Goal: Information Seeking & Learning: Learn about a topic

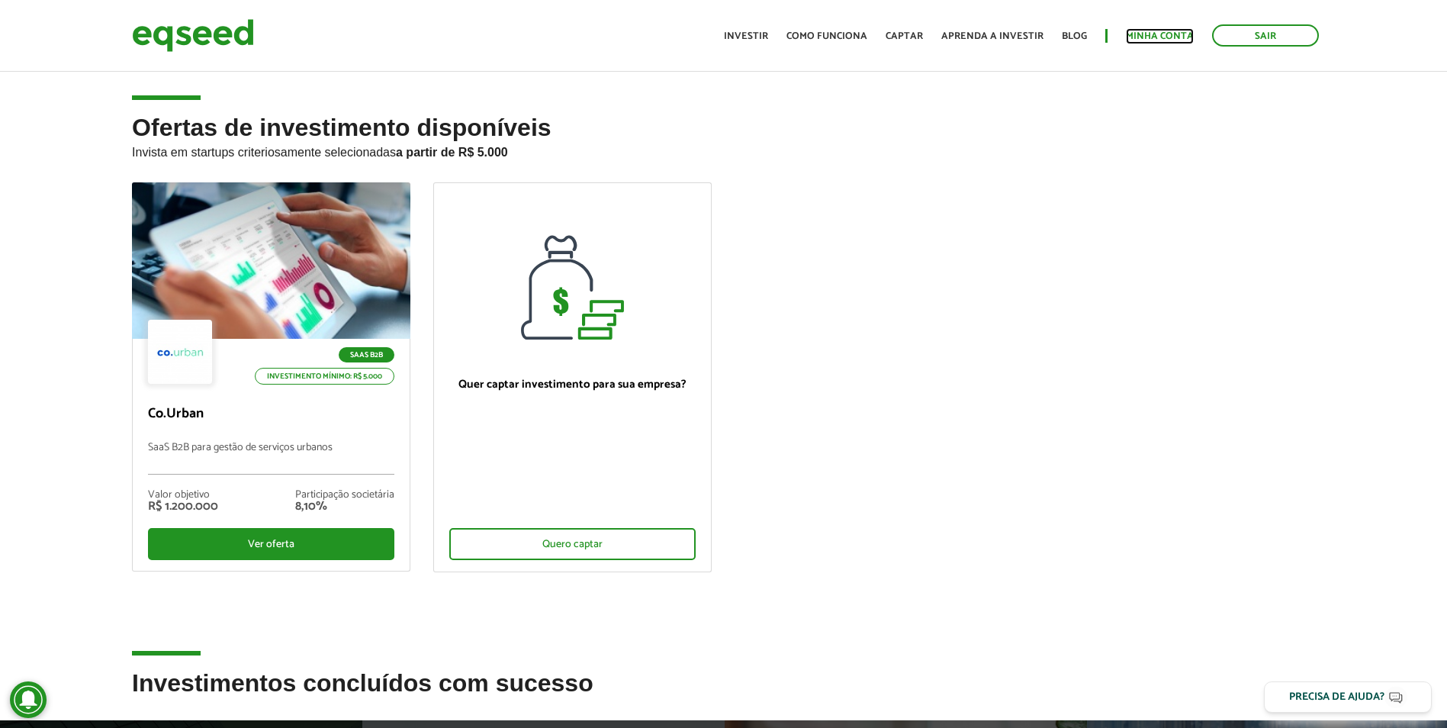
click at [1165, 40] on link "Minha conta" at bounding box center [1160, 36] width 68 height 10
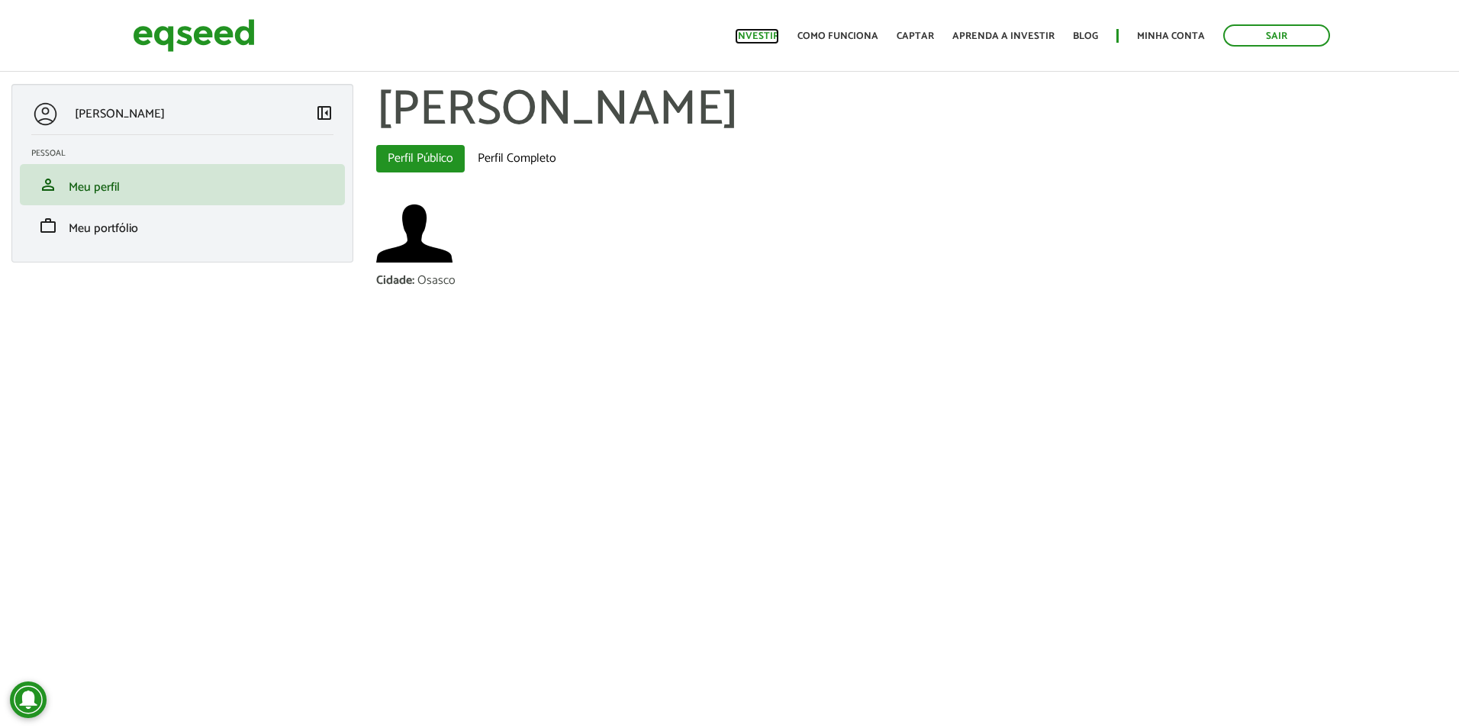
click at [761, 33] on link "Investir" at bounding box center [757, 36] width 44 height 10
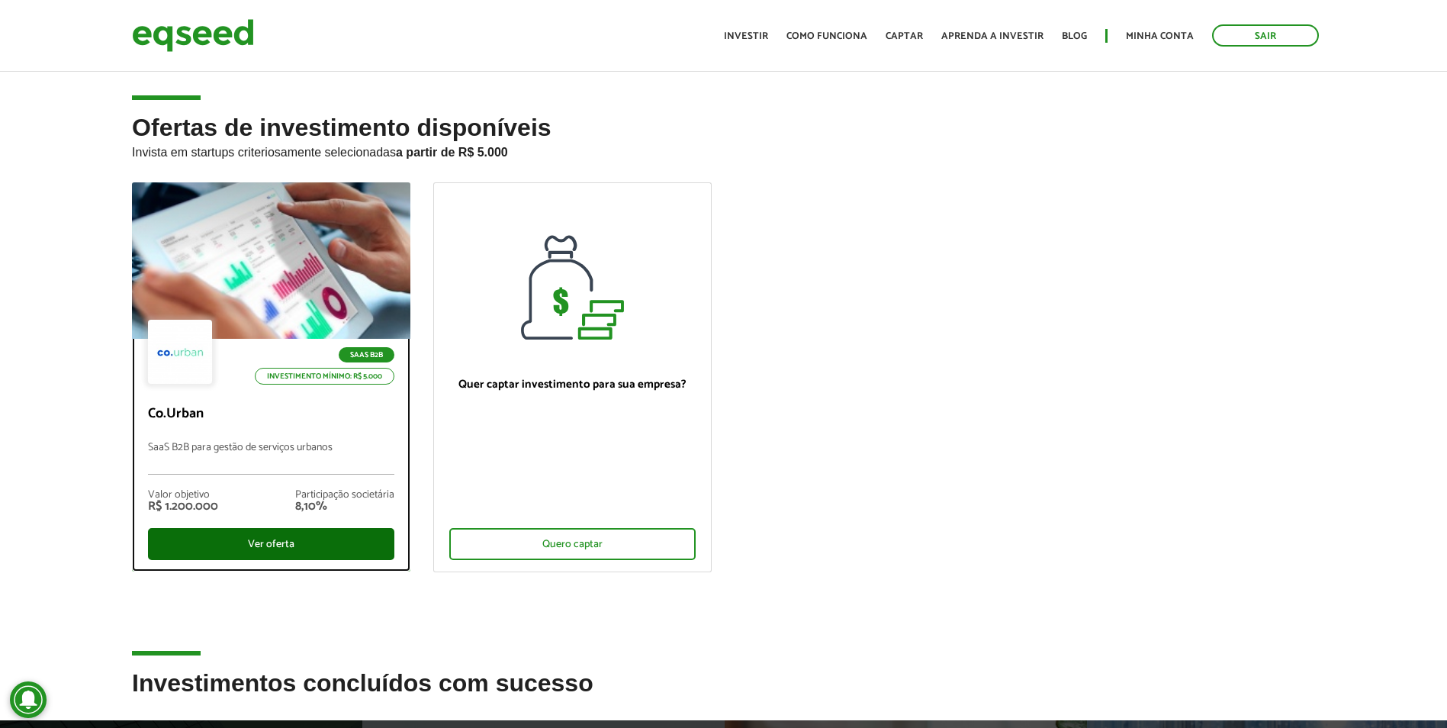
click at [323, 542] on div "Ver oferta" at bounding box center [271, 544] width 246 height 32
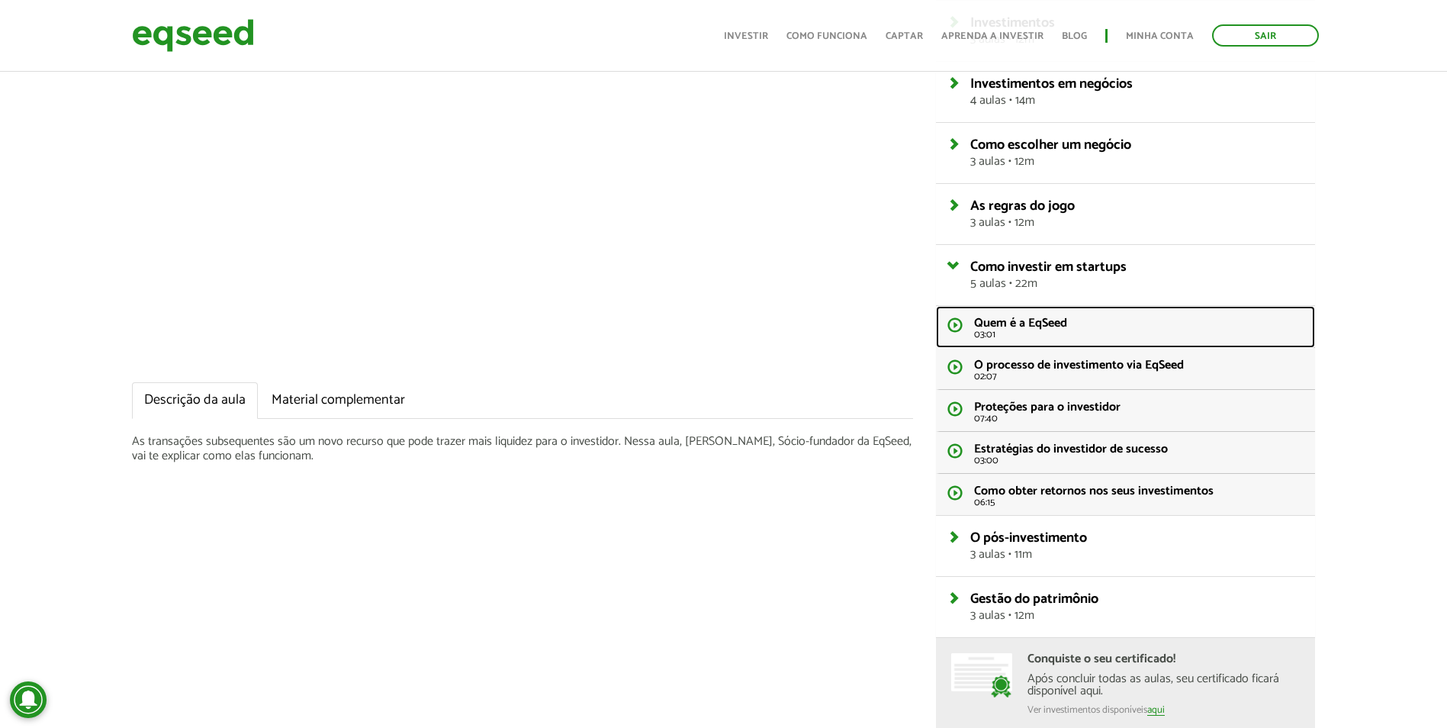
click at [1070, 333] on span "03:01" at bounding box center [1139, 335] width 330 height 10
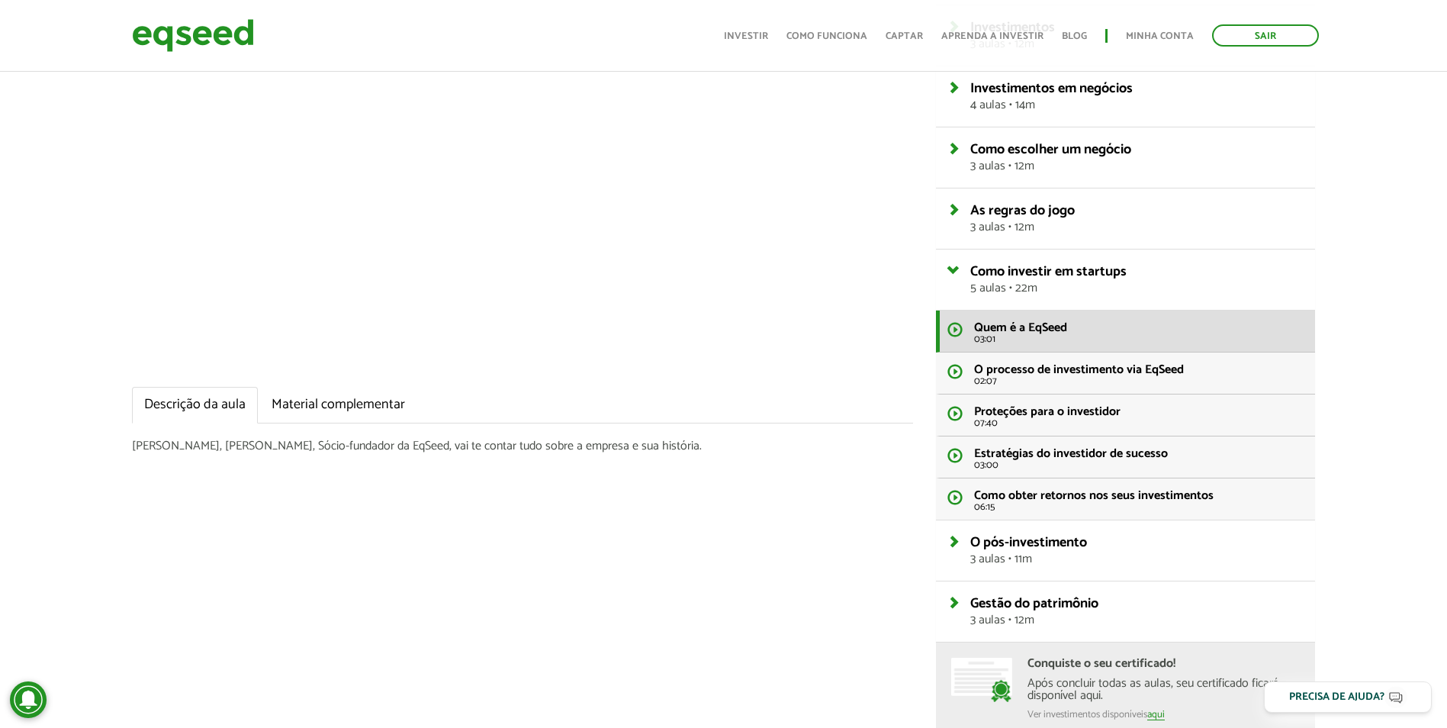
scroll to position [254, 0]
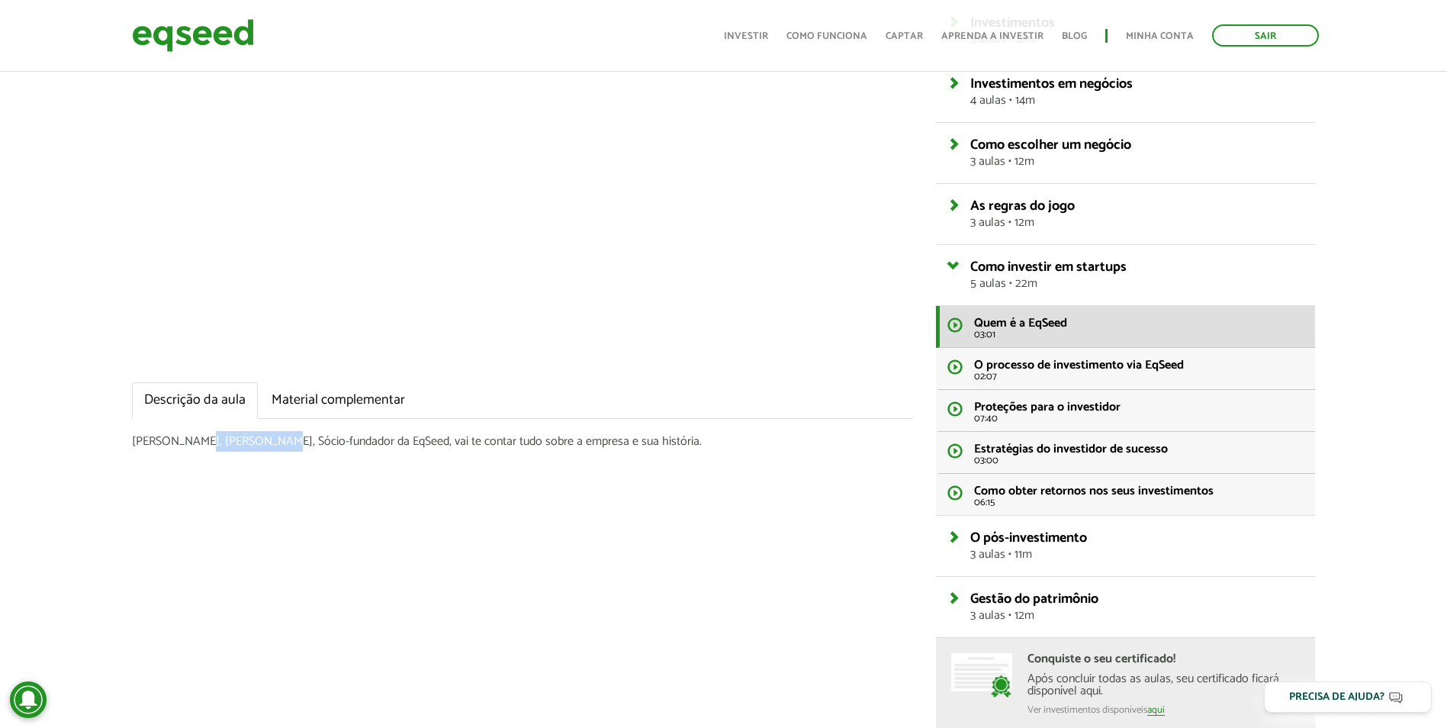
drag, startPoint x: 190, startPoint y: 439, endPoint x: 268, endPoint y: 441, distance: 77.8
click at [268, 441] on p "[PERSON_NAME], [PERSON_NAME], Sócio-fundador da EqSeed, vai te contar tudo sobr…" at bounding box center [522, 441] width 781 height 14
copy p "[PERSON_NAME]"
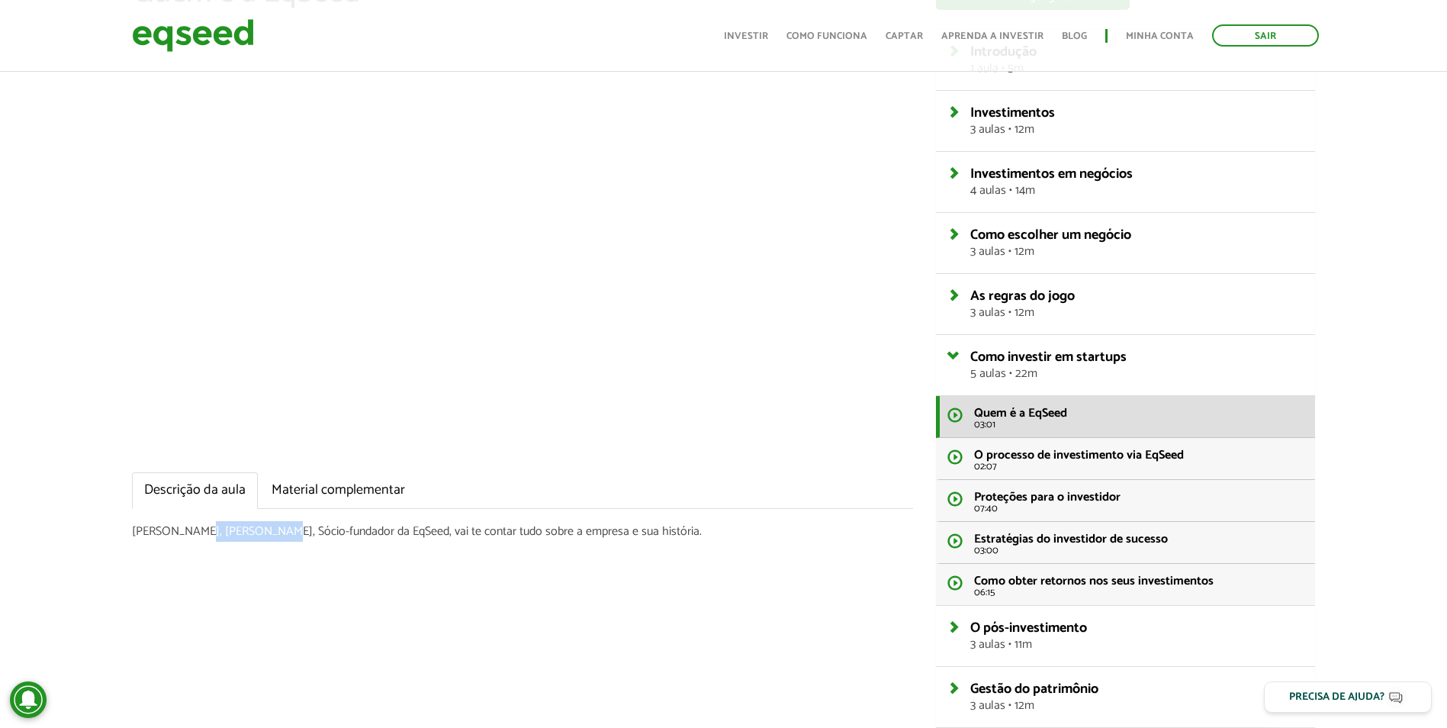
scroll to position [127, 0]
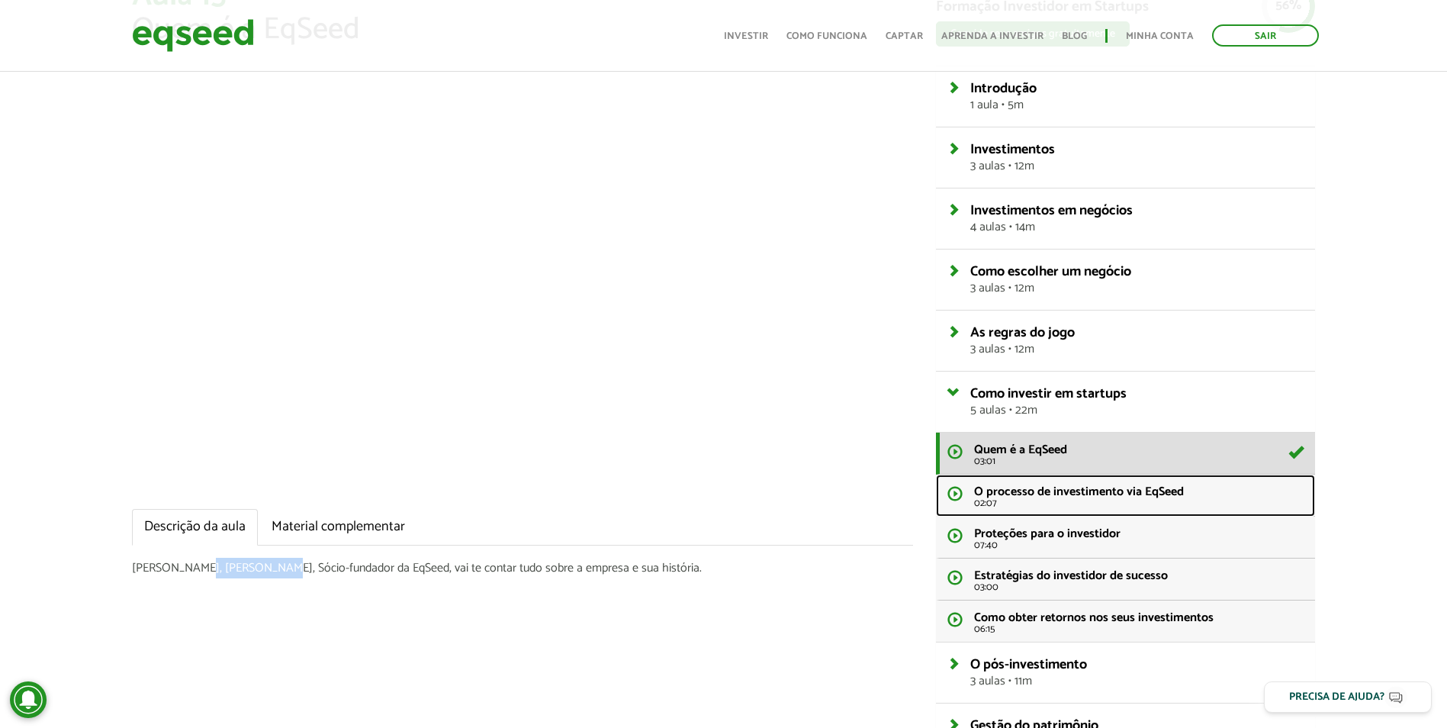
click at [1047, 494] on span "O processo de investimento via EqSeed" at bounding box center [1079, 491] width 210 height 21
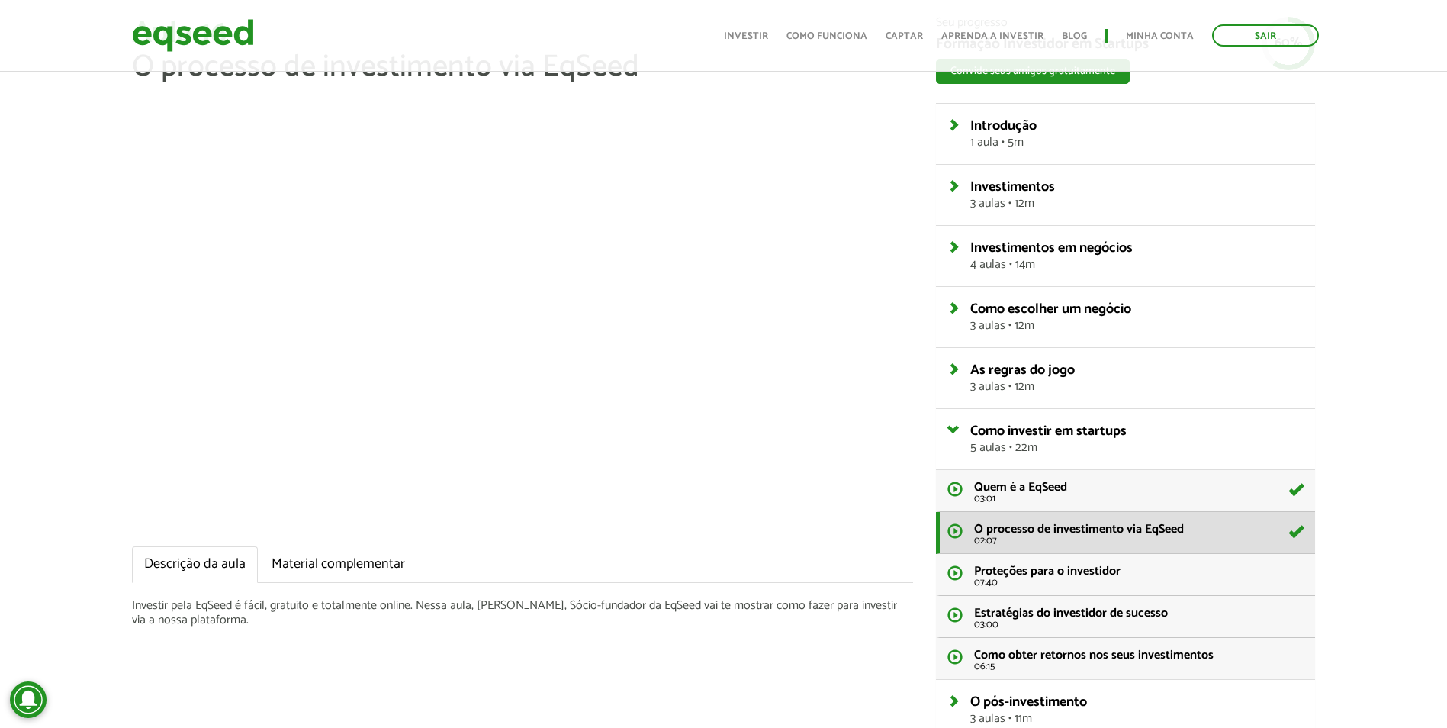
scroll to position [127, 0]
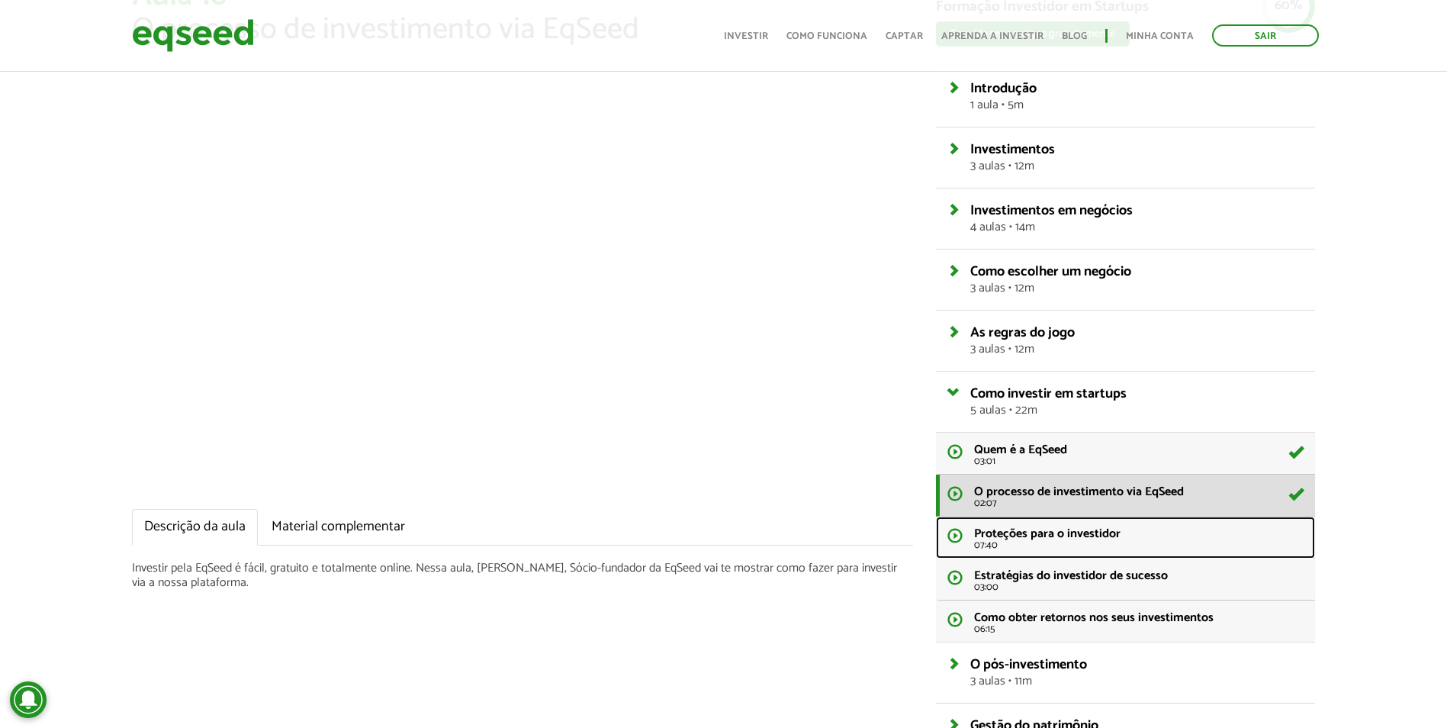
click at [1050, 539] on span "Proteções para o investidor" at bounding box center [1047, 533] width 146 height 21
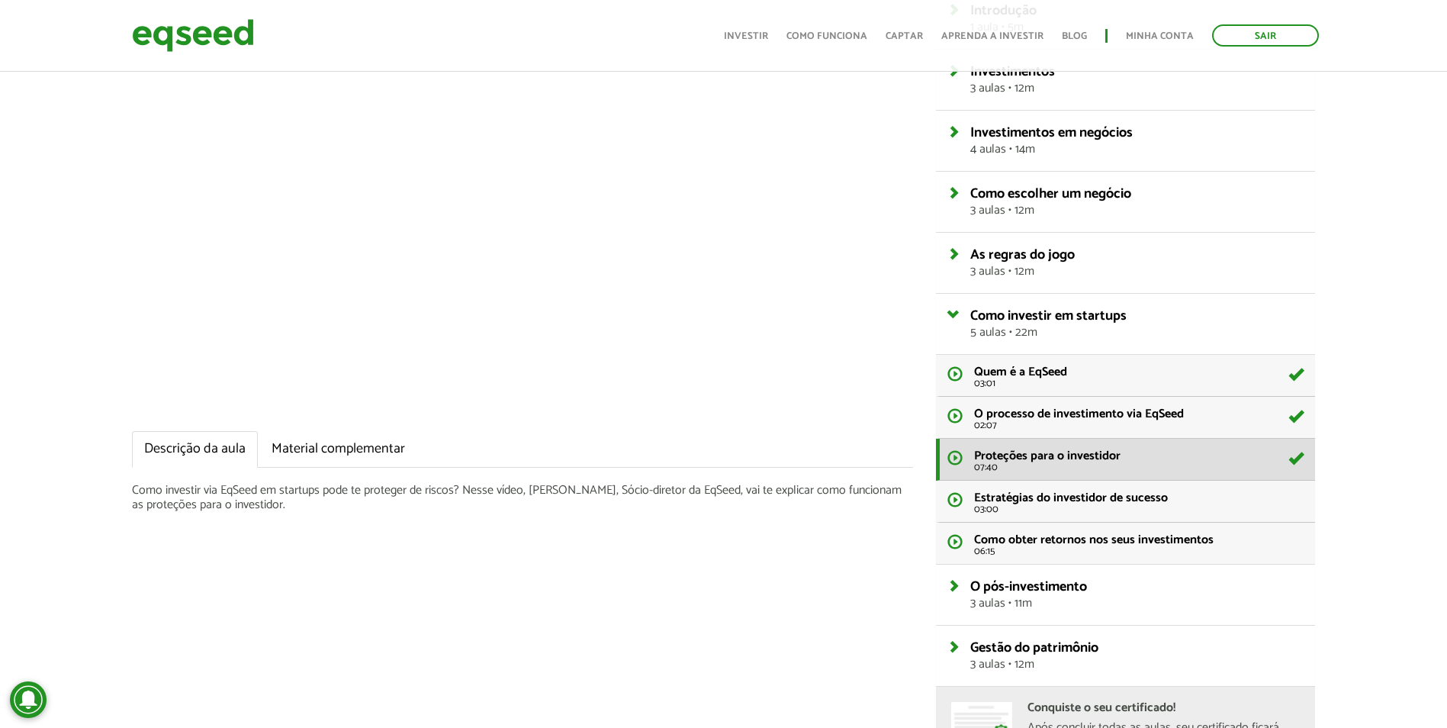
scroll to position [254, 0]
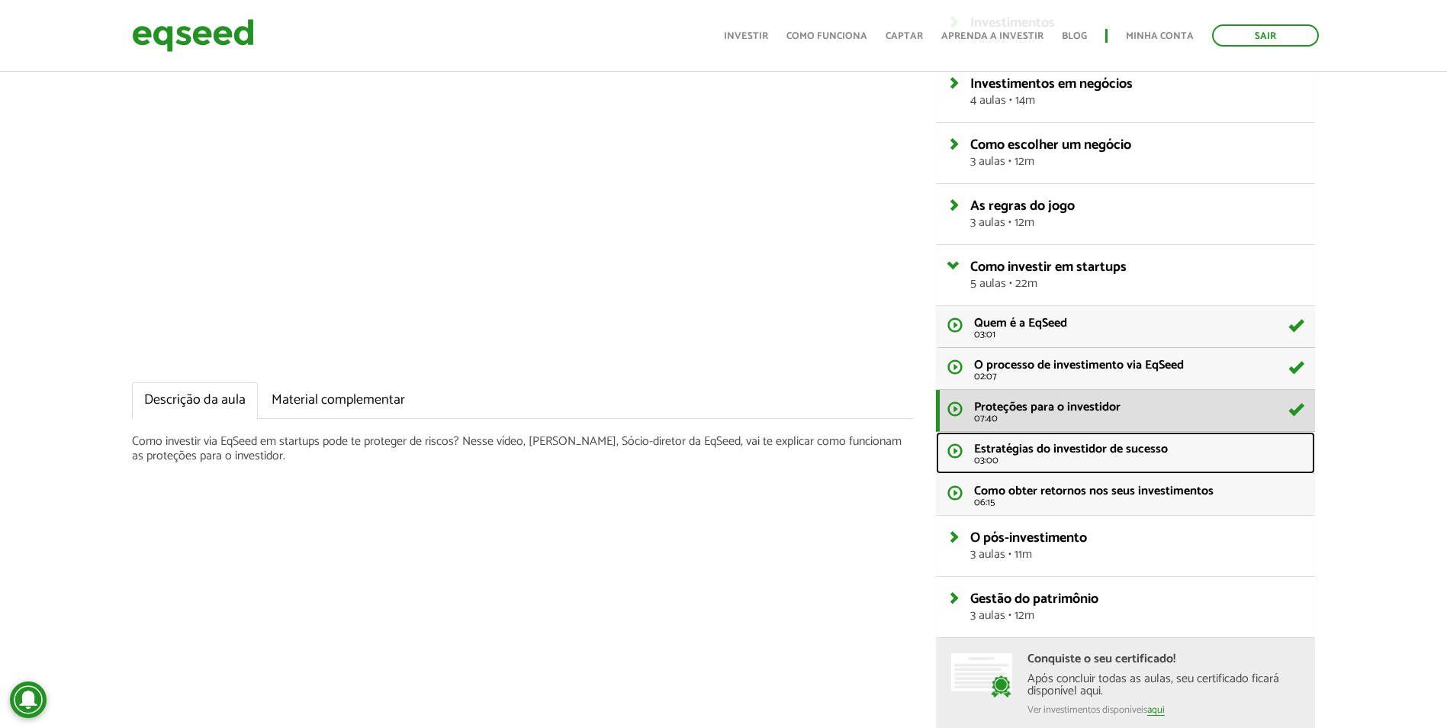
click at [1073, 452] on span "Estratégias do investidor de sucesso" at bounding box center [1071, 449] width 194 height 21
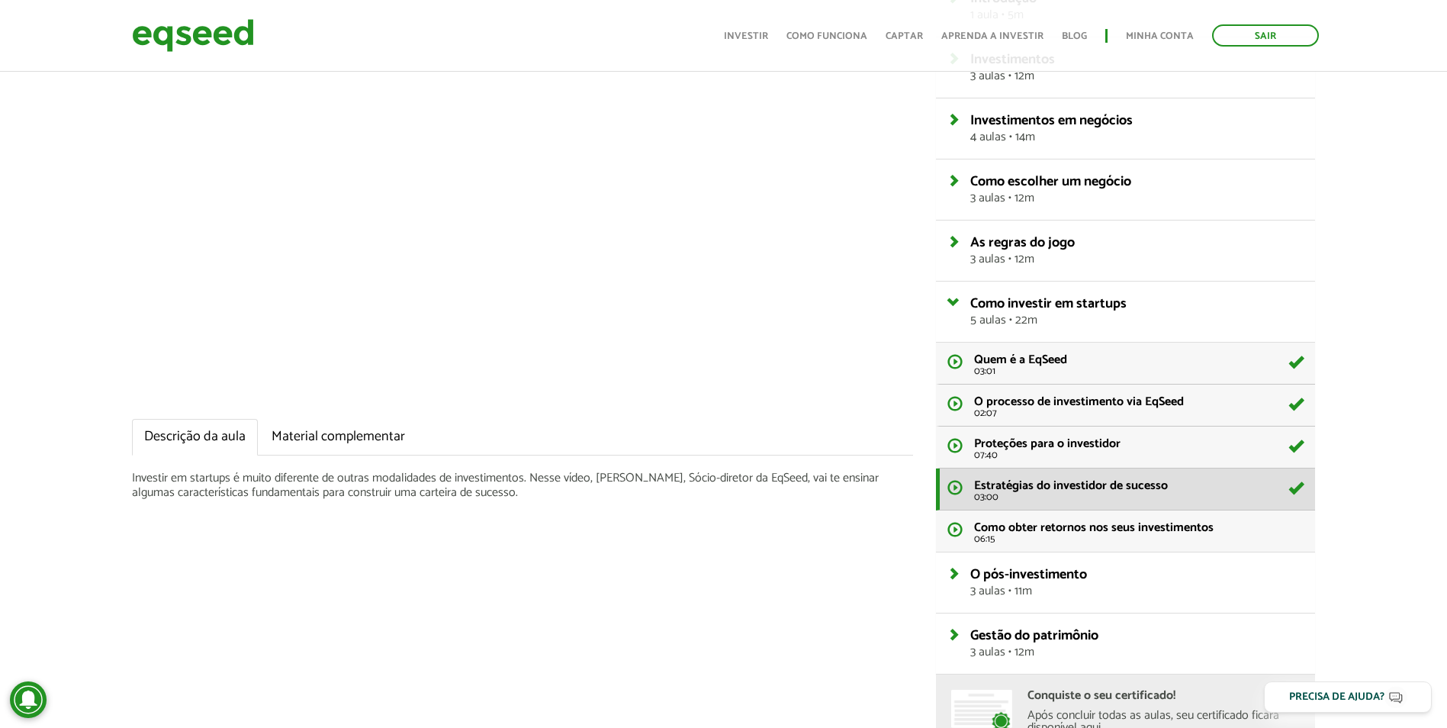
scroll to position [254, 0]
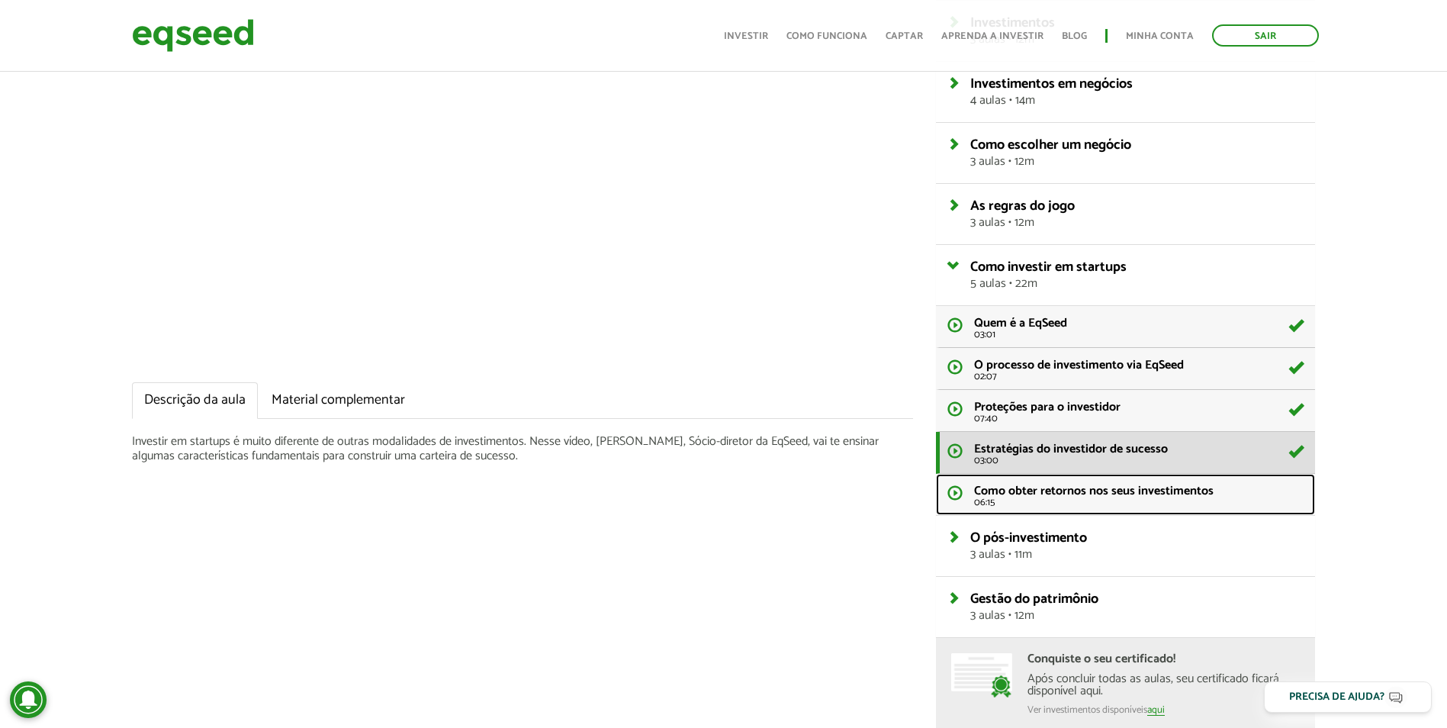
click at [1102, 499] on span "Como obter retornos nos seus investimentos" at bounding box center [1094, 491] width 240 height 21
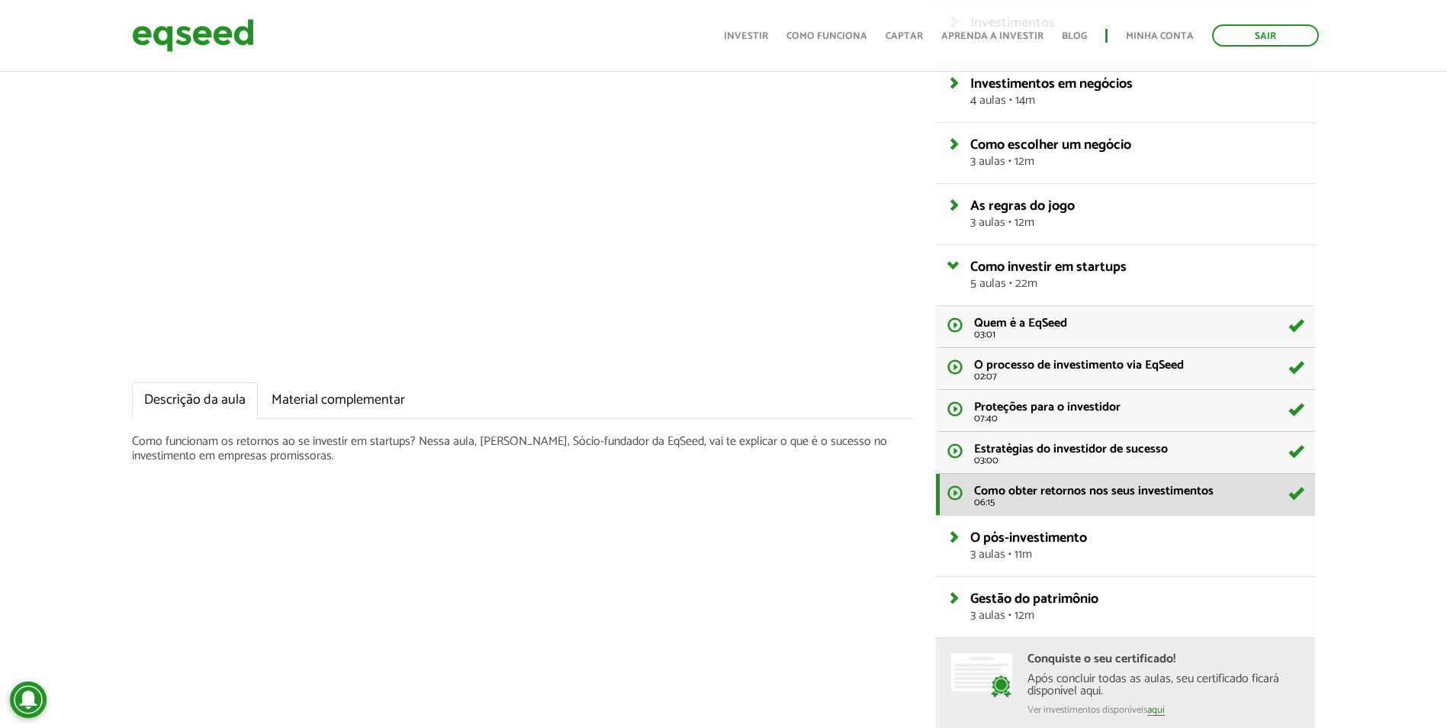
scroll to position [381, 0]
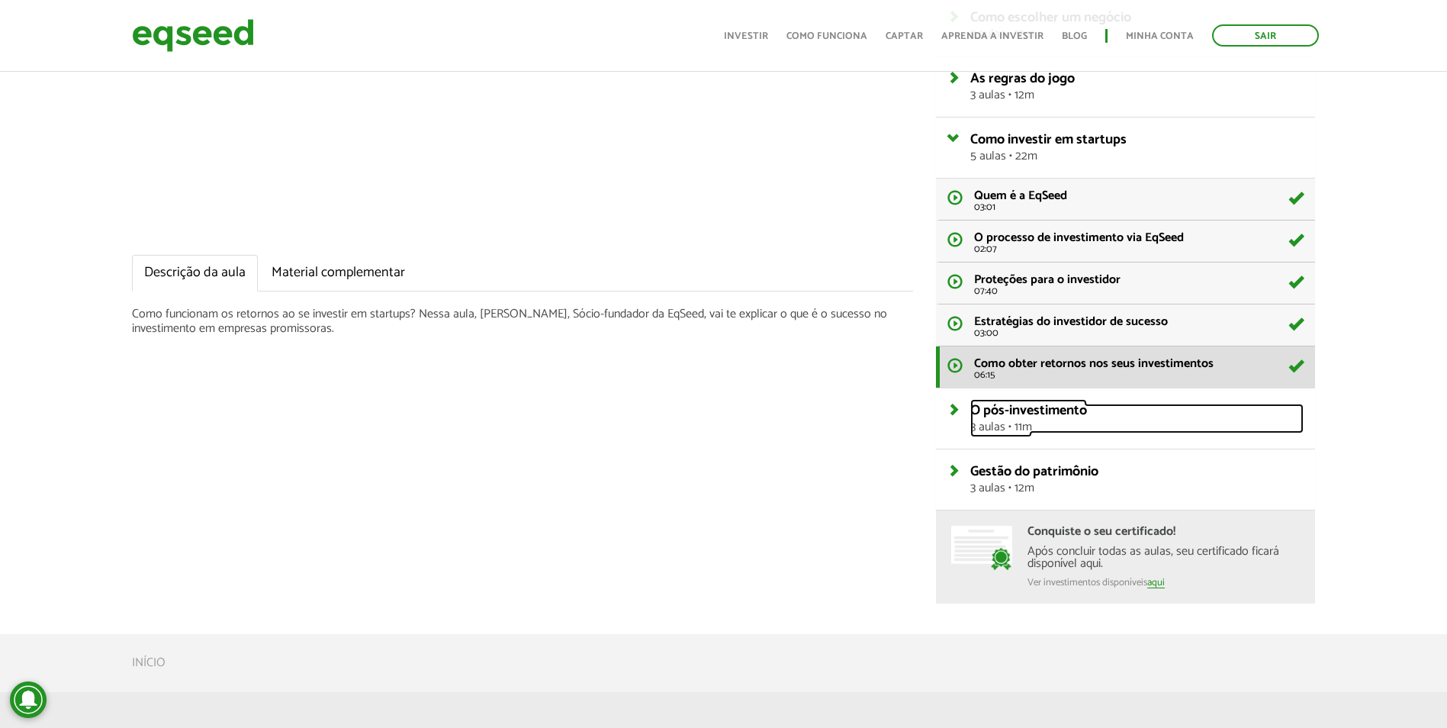
click at [970, 410] on link "O pós-investimento 3 aulas • 11m" at bounding box center [1136, 419] width 333 height 30
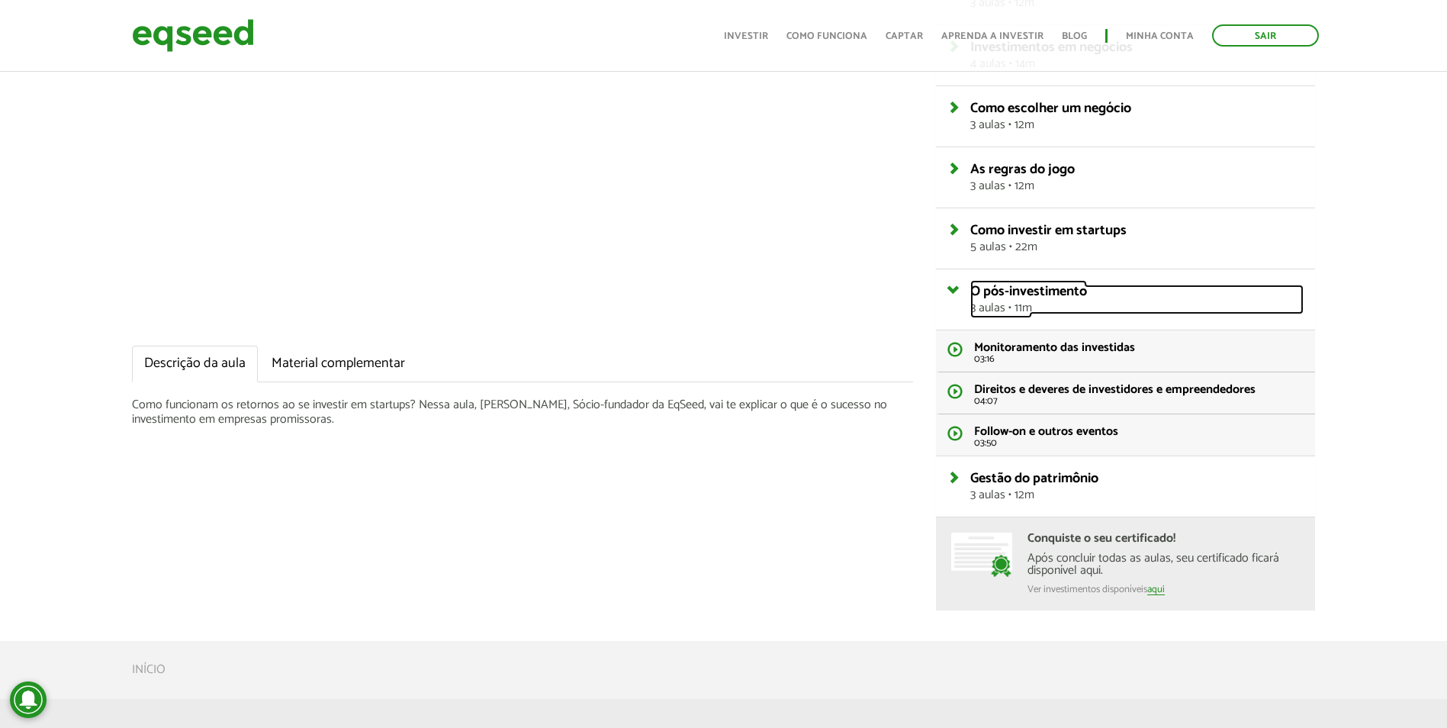
scroll to position [254, 0]
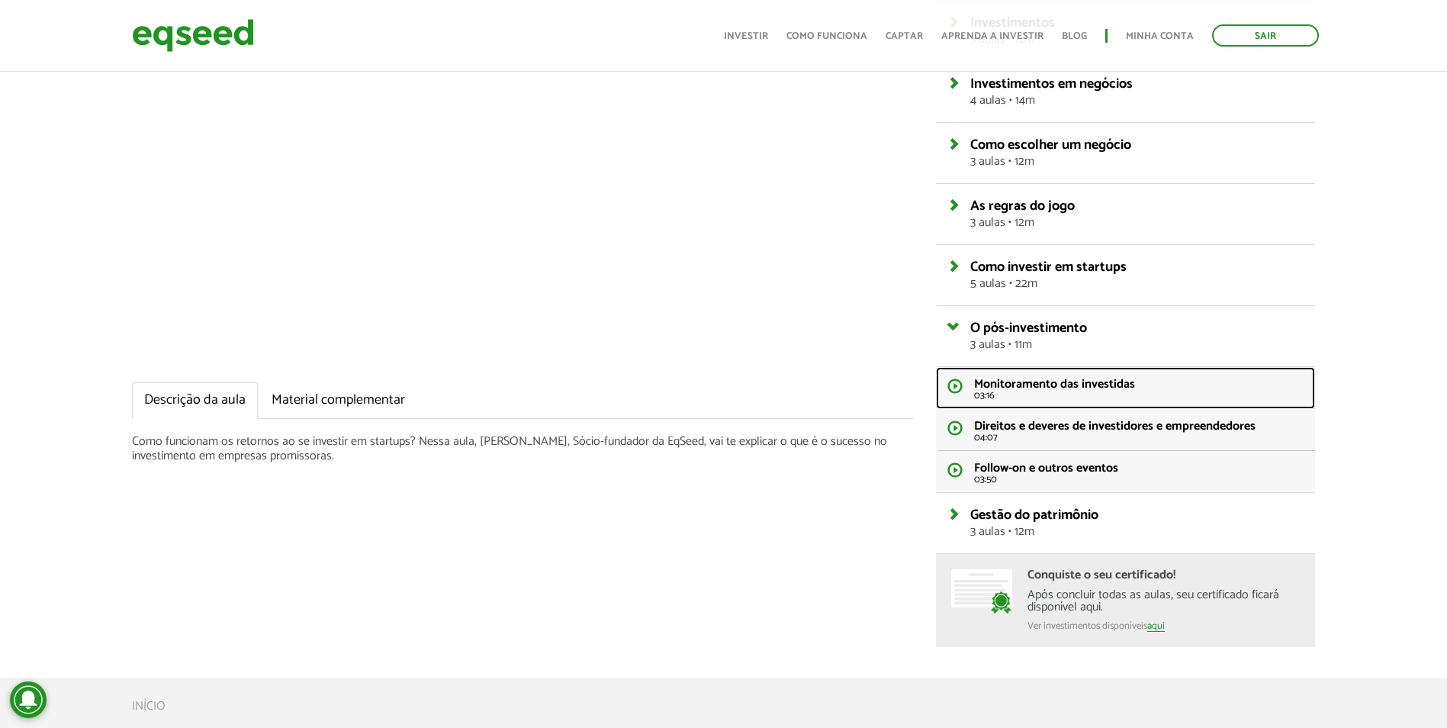
click at [1102, 379] on span "Monitoramento das investidas" at bounding box center [1054, 384] width 161 height 21
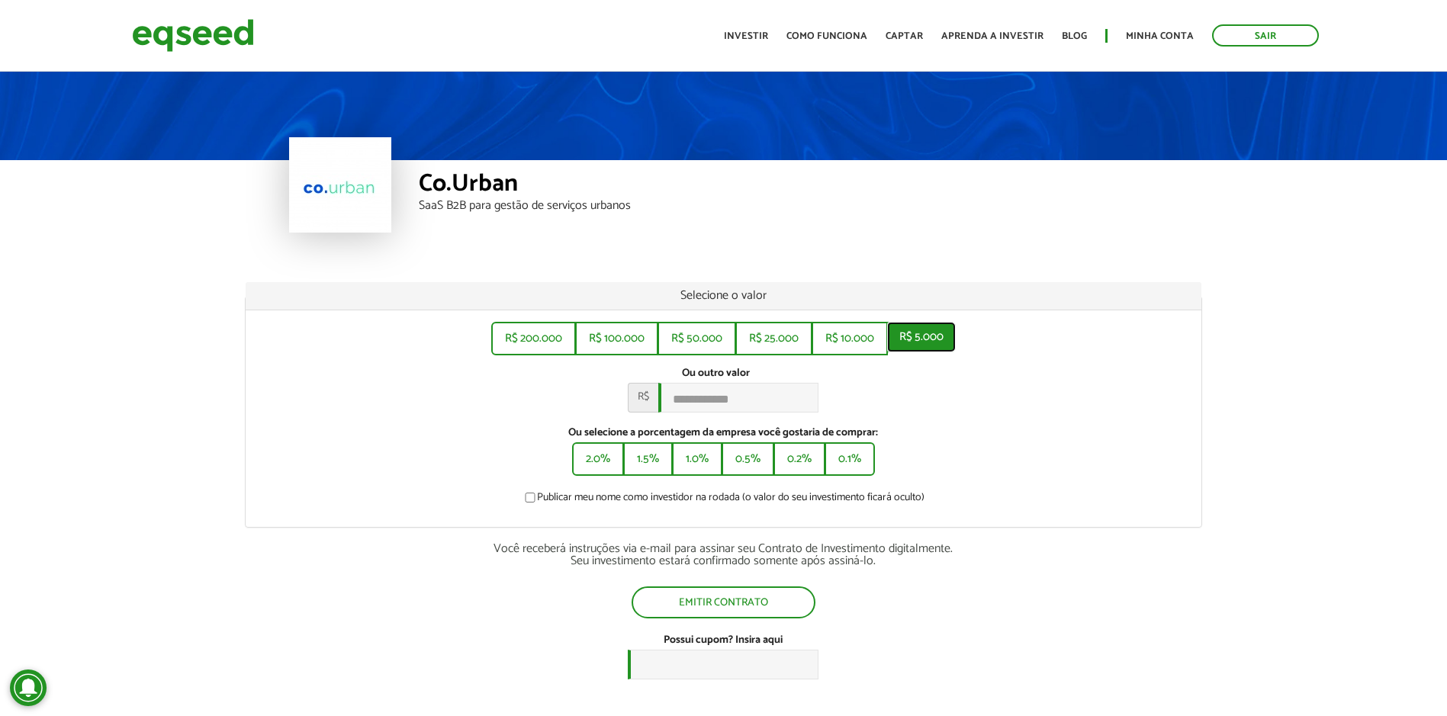
click at [930, 336] on button "R$ 5.000" at bounding box center [921, 337] width 69 height 31
type input "*****"
drag, startPoint x: 1020, startPoint y: 166, endPoint x: 1022, endPoint y: 157, distance: 9.4
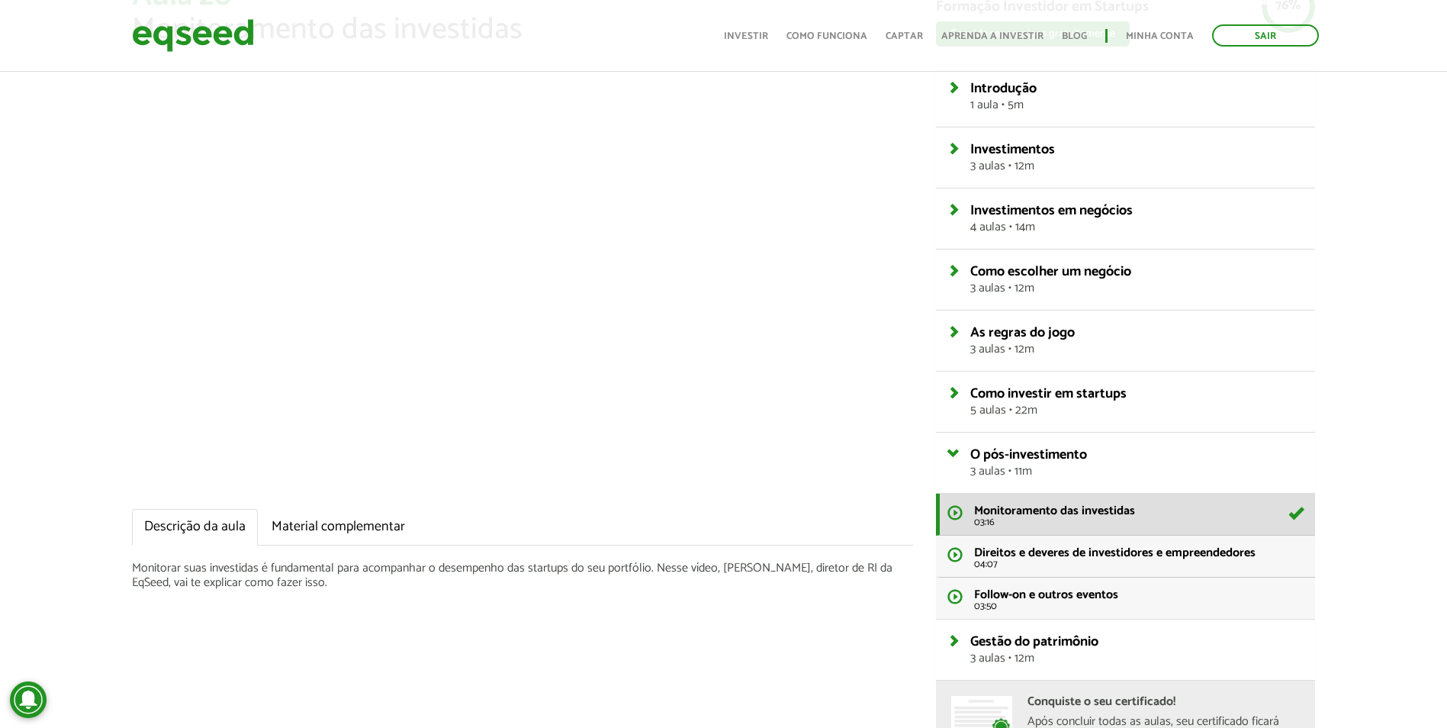
scroll to position [254, 0]
